Goal: Check status: Check status

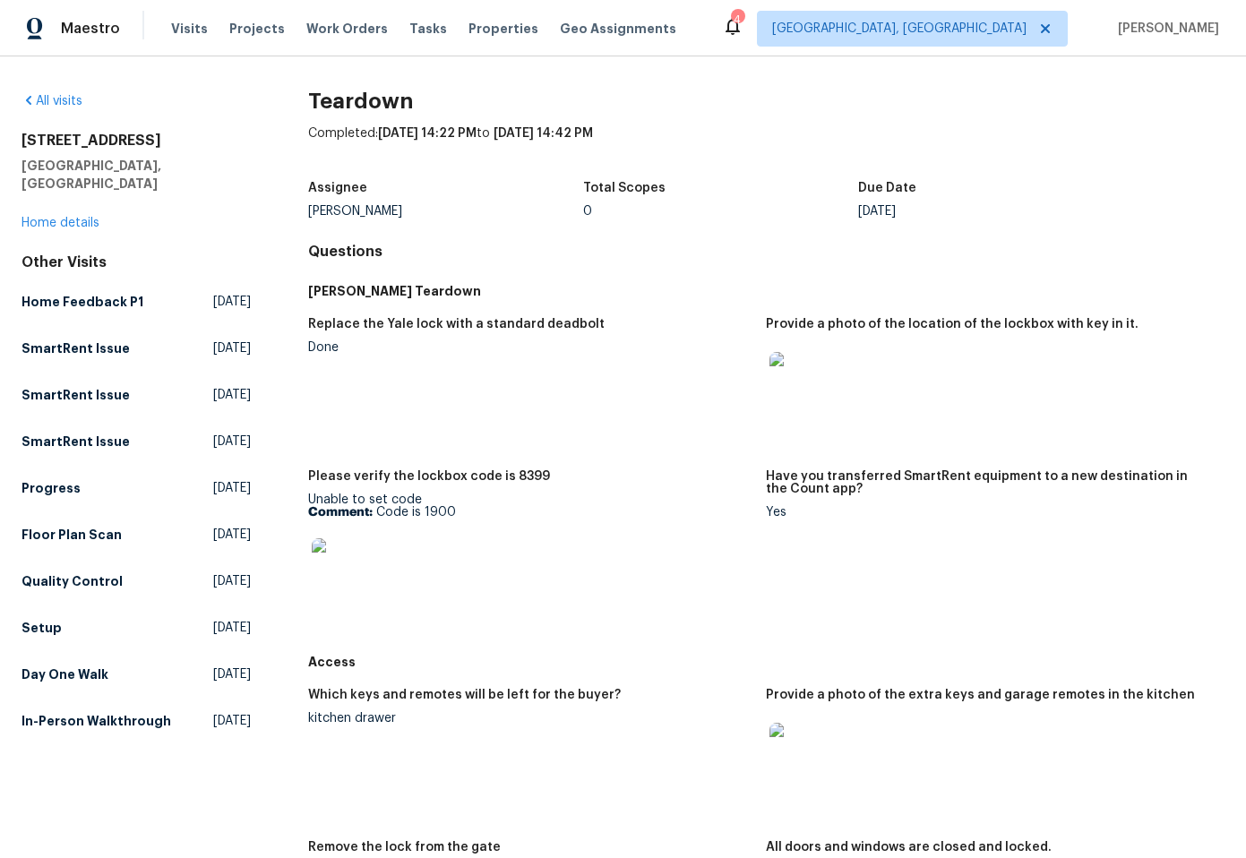
click at [352, 572] on img at bounding box center [340, 566] width 57 height 57
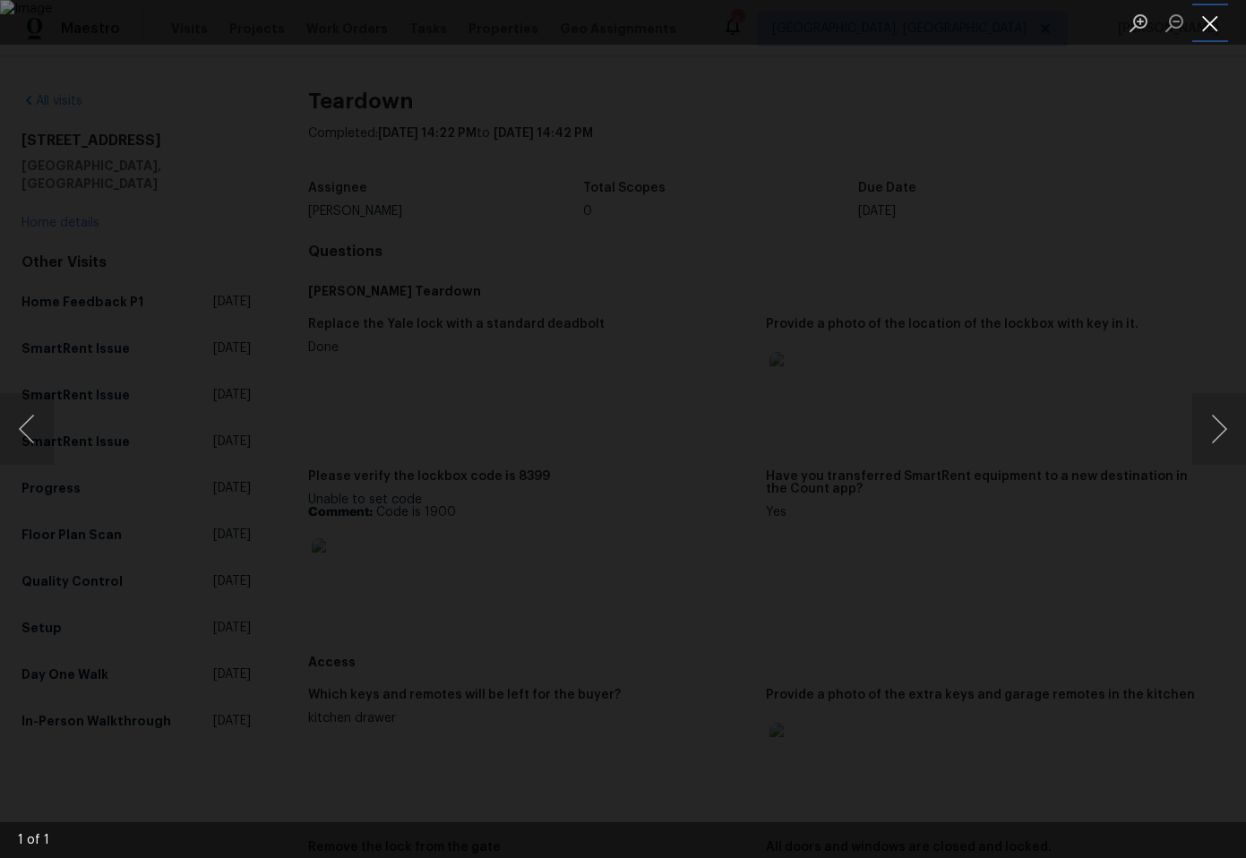
click at [1211, 28] on button "Close lightbox" at bounding box center [1210, 22] width 36 height 31
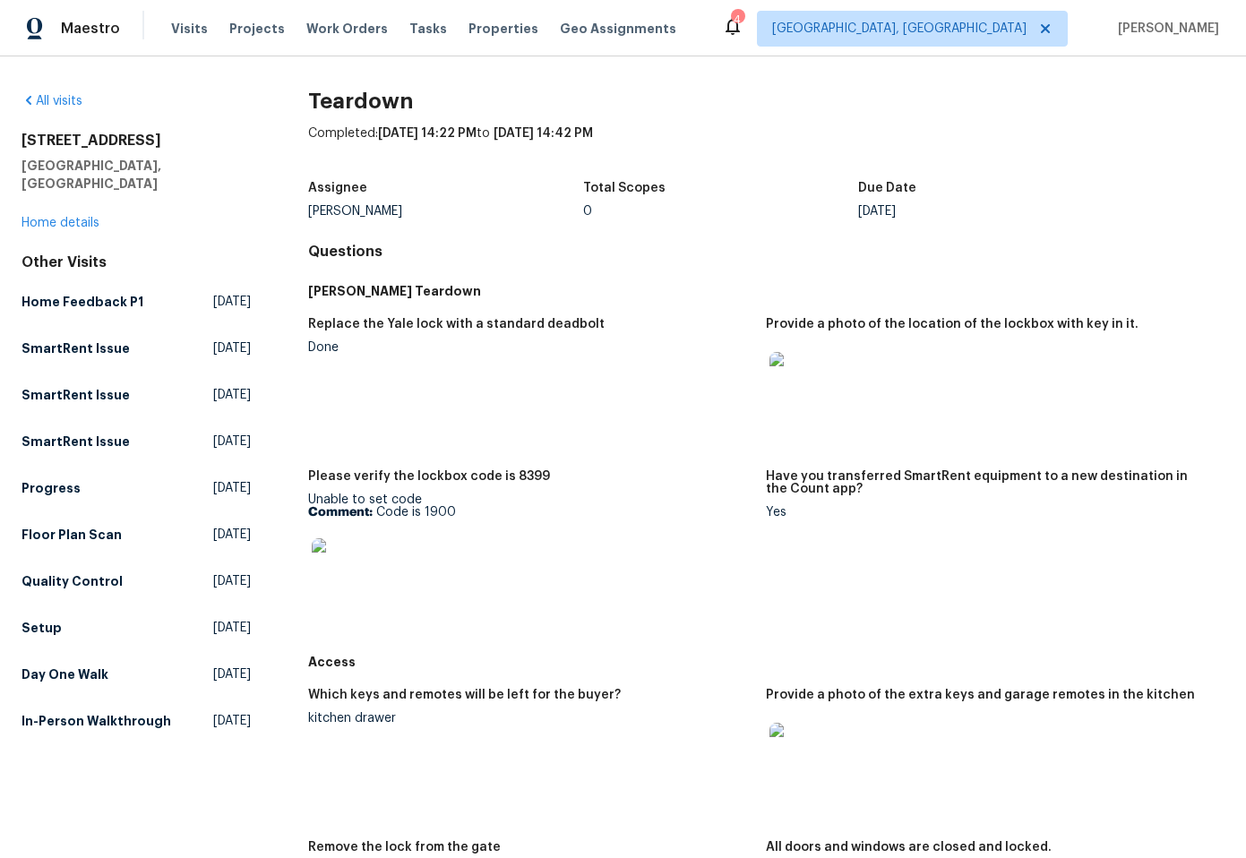
click at [333, 500] on div "Unable to set code Comment: Code is 1900" at bounding box center [530, 550] width 444 height 113
drag, startPoint x: 306, startPoint y: 475, endPoint x: 485, endPoint y: 518, distance: 184.3
click at [485, 518] on figure "Please verify the lockbox code is 8399 Unable to set code Comment: Code is 1900" at bounding box center [537, 552] width 459 height 165
copy figure "Please verify the lockbox code is 8399 Unable to set code Comment: Code is 1900"
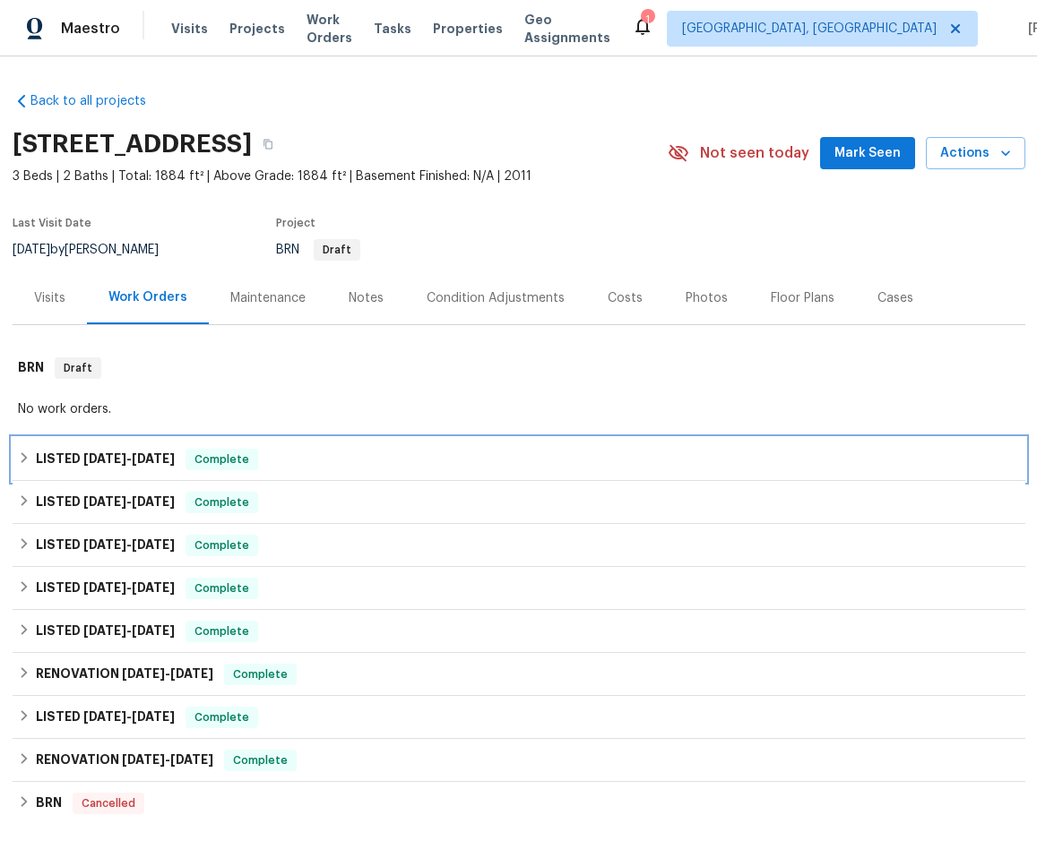
click at [272, 460] on div "LISTED 8/19/25 - 8/20/25 Complete" at bounding box center [519, 460] width 1002 height 22
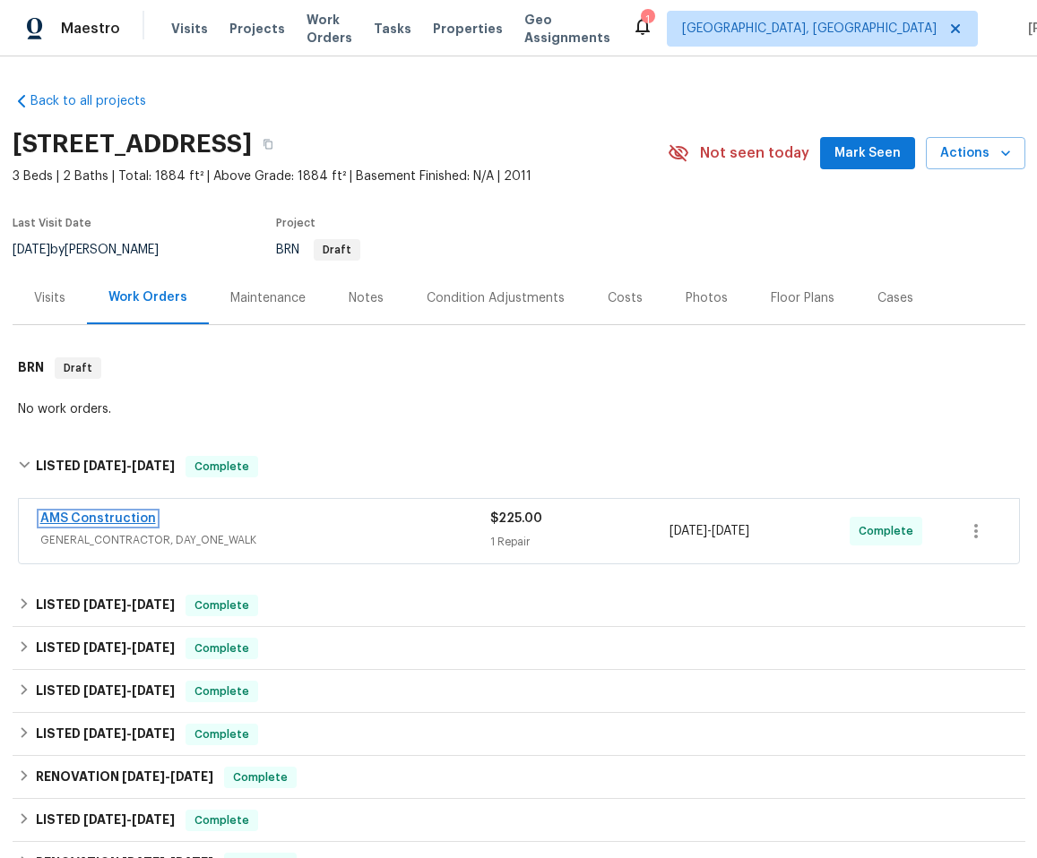
click at [102, 512] on link "AMS Construction" at bounding box center [98, 518] width 116 height 13
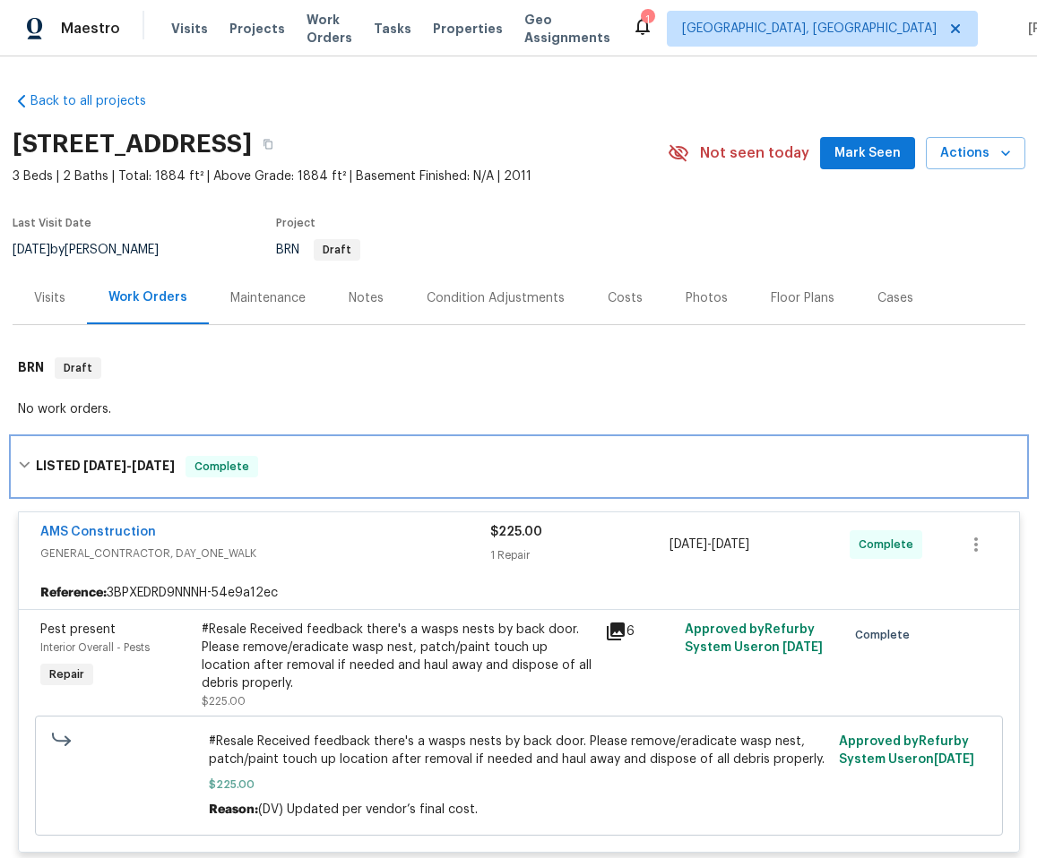
click at [71, 465] on h6 "LISTED 8/19/25 - 8/20/25" at bounding box center [105, 467] width 139 height 22
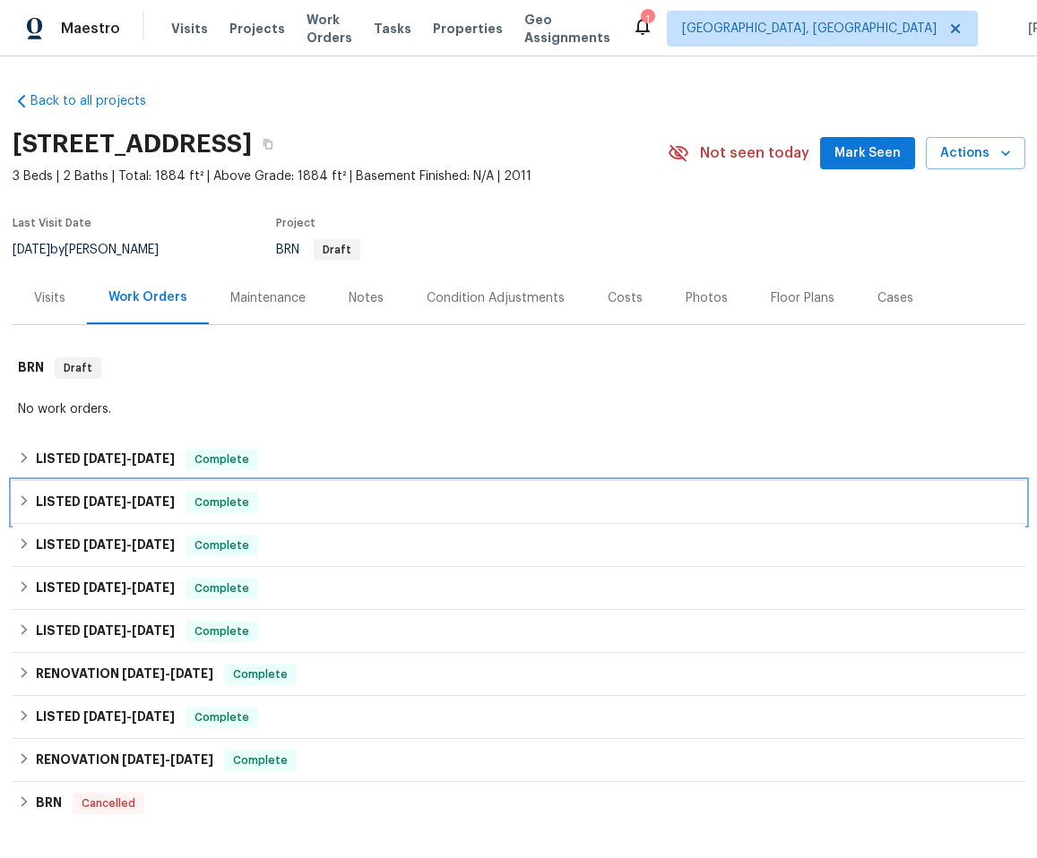
click at [415, 500] on div "LISTED 7/14/25 - 7/19/25 Complete" at bounding box center [519, 503] width 1002 height 22
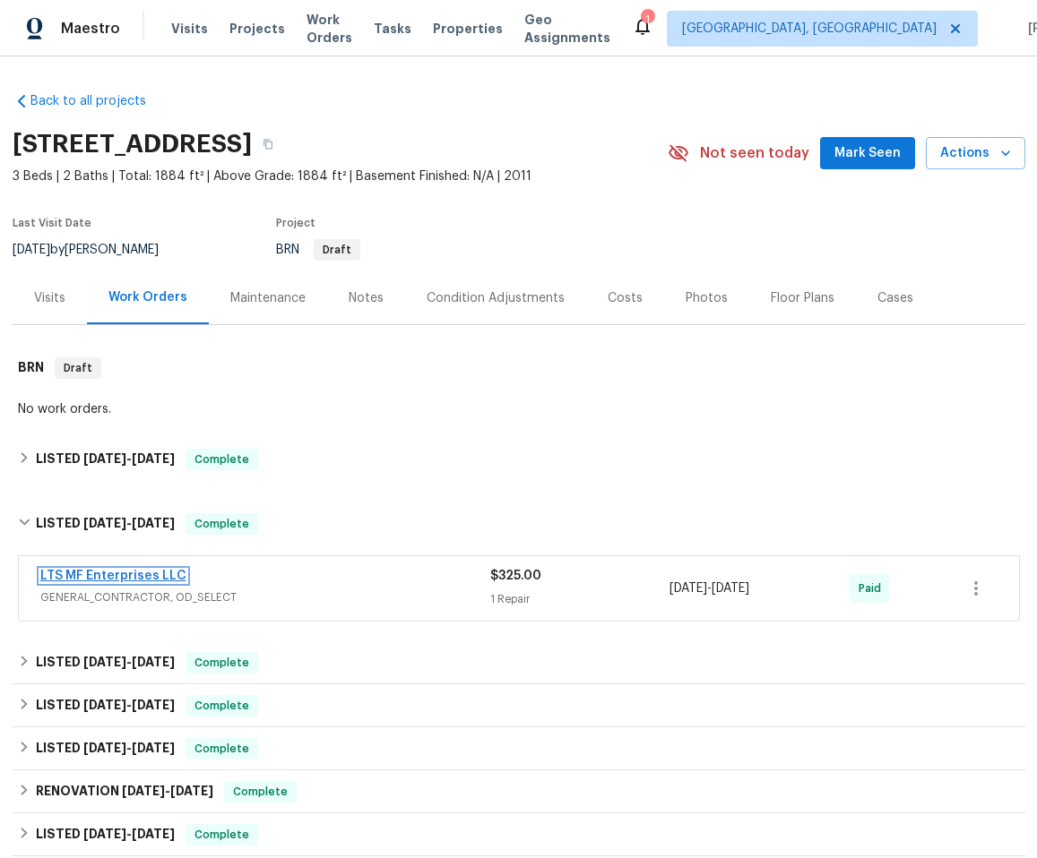
click at [120, 580] on link "LTS MF Enterprises LLC" at bounding box center [113, 576] width 146 height 13
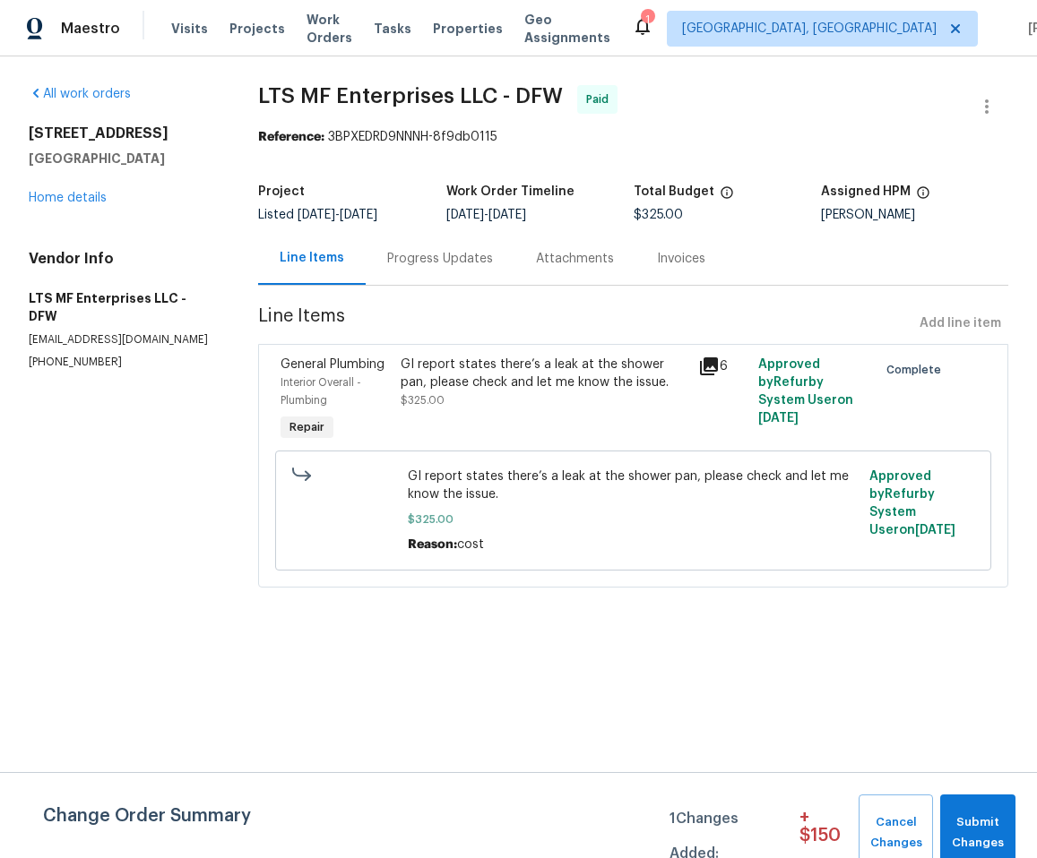
click at [466, 253] on div "Progress Updates" at bounding box center [440, 259] width 106 height 18
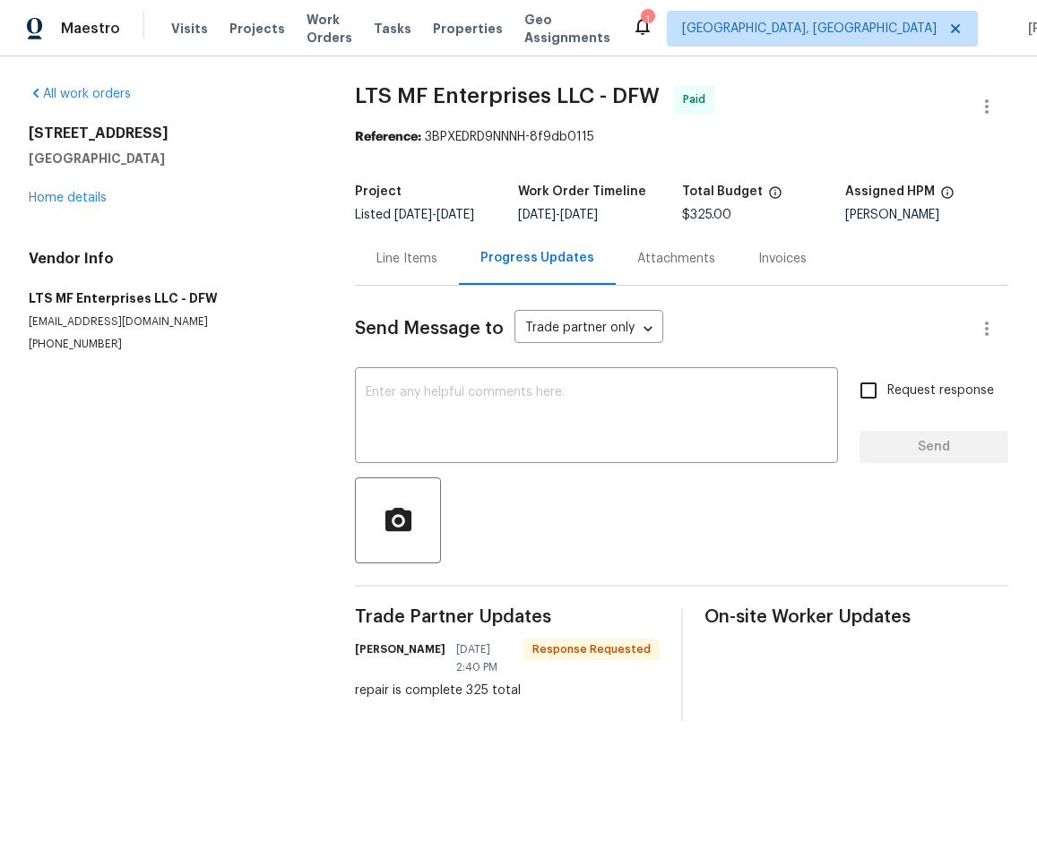
click at [413, 265] on div "Line Items" at bounding box center [406, 259] width 61 height 18
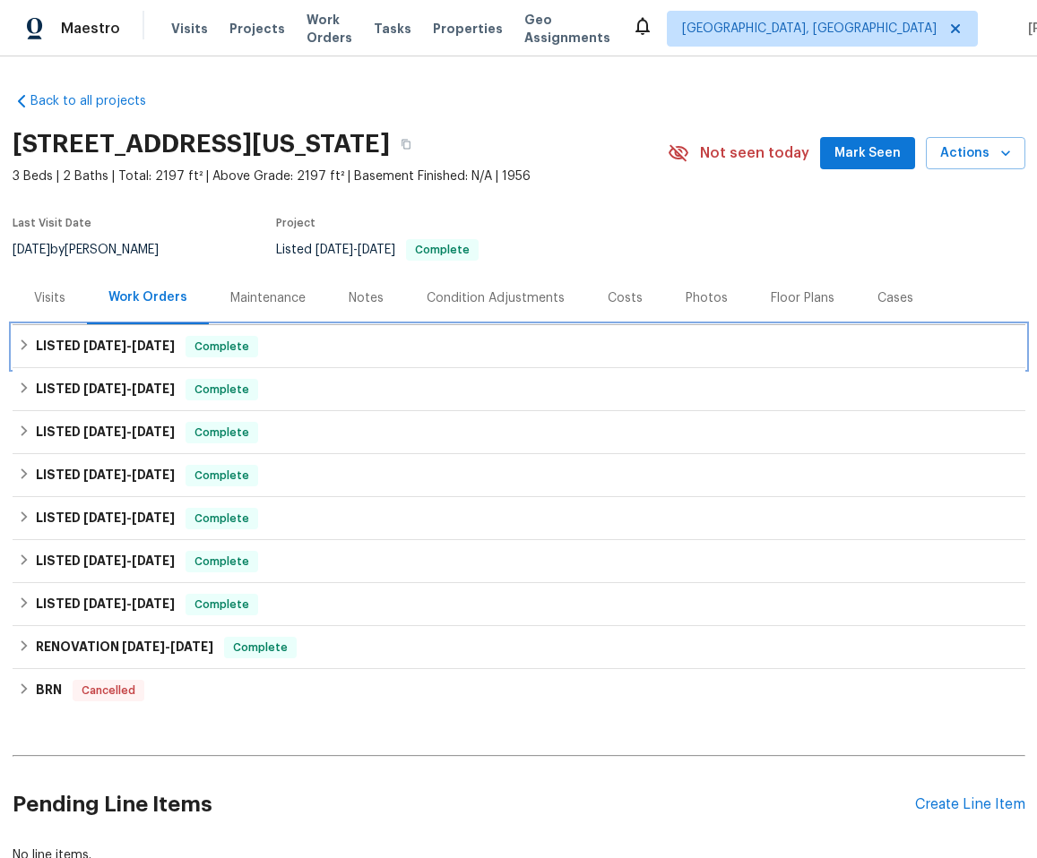
click at [124, 348] on span "[DATE]" at bounding box center [104, 346] width 43 height 13
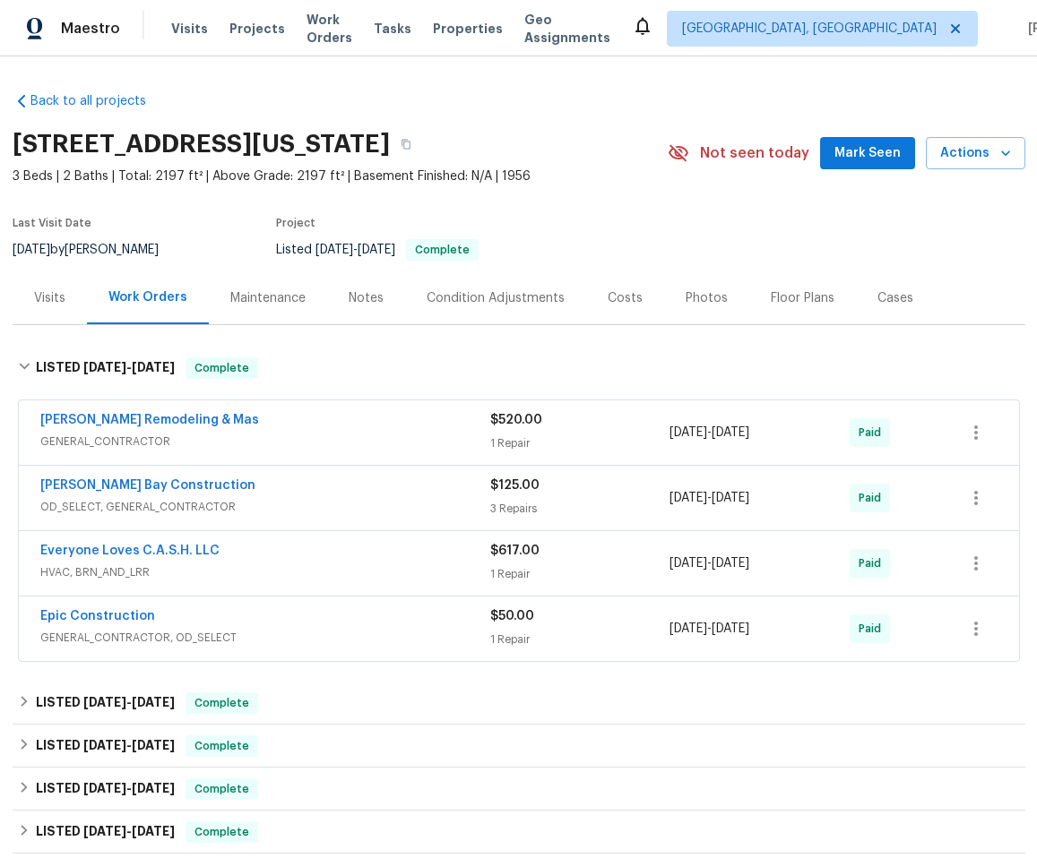
drag, startPoint x: 148, startPoint y: 297, endPoint x: 151, endPoint y: 286, distance: 11.3
click at [148, 295] on div "Work Orders" at bounding box center [147, 297] width 79 height 18
